Goal: Check status: Check status

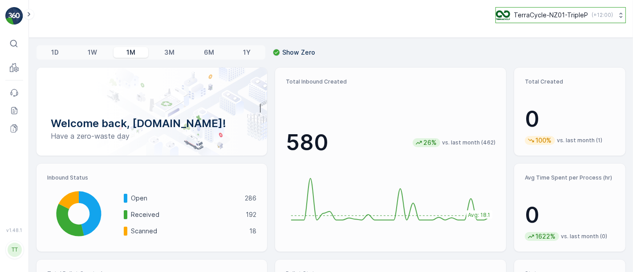
click at [544, 15] on p "TerraCycle-NZ01-TripleP" at bounding box center [550, 15] width 74 height 9
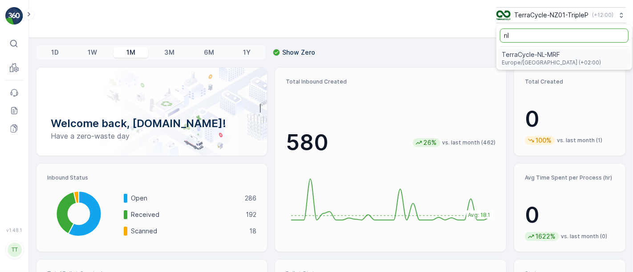
type input "nl"
click at [542, 53] on span "TerraCycle-NL-MRF" at bounding box center [550, 54] width 99 height 9
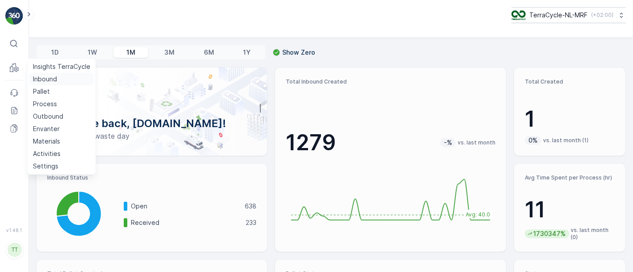
click at [39, 77] on p "Inbound" at bounding box center [45, 79] width 24 height 9
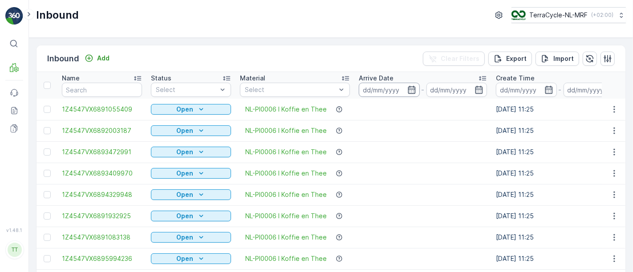
click at [388, 90] on input at bounding box center [389, 90] width 61 height 14
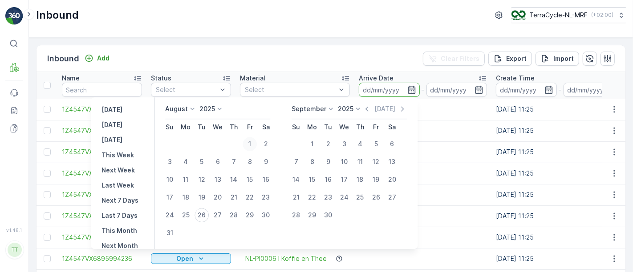
click at [253, 143] on div "1" at bounding box center [249, 144] width 14 height 14
type input "01.08.2025"
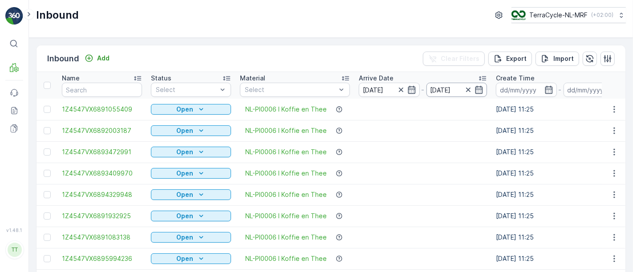
click at [440, 85] on input "01.08.2025" at bounding box center [456, 90] width 61 height 14
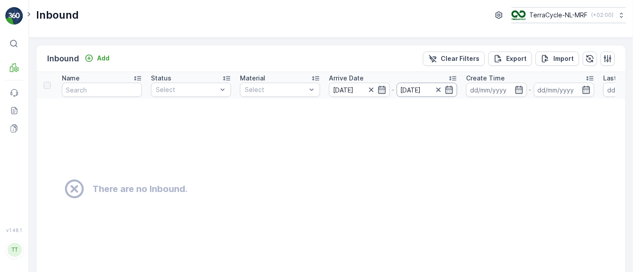
click at [409, 91] on input "01.08.2025" at bounding box center [426, 90] width 61 height 14
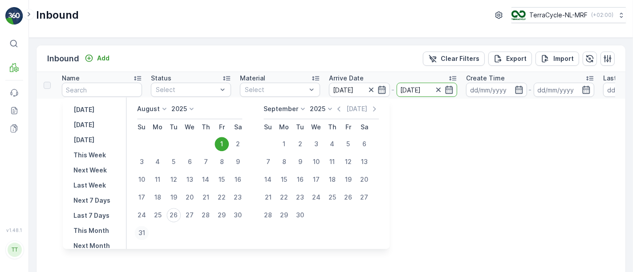
click at [147, 235] on div "31" at bounding box center [141, 233] width 14 height 14
type input "31.08.2025"
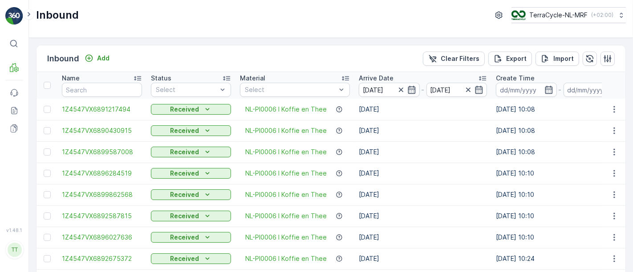
click at [482, 77] on icon at bounding box center [482, 78] width 9 height 9
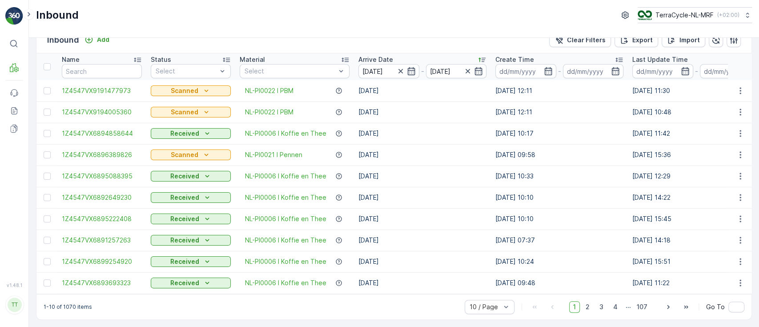
scroll to position [22, 0]
